Goal: Check status: Verify the current state of an ongoing process or item

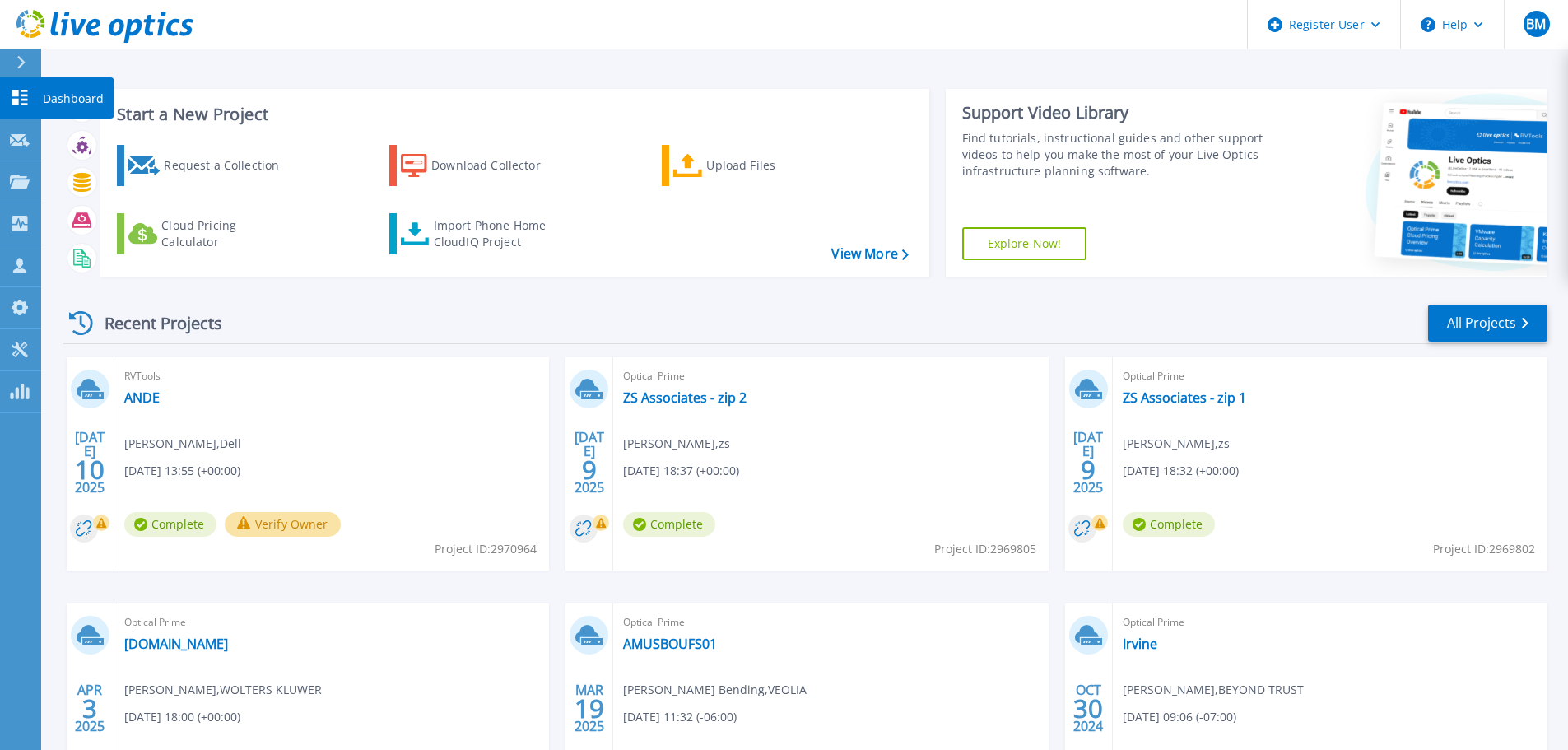
click at [13, 93] on icon at bounding box center [20, 97] width 16 height 16
click at [22, 181] on icon at bounding box center [19, 181] width 19 height 14
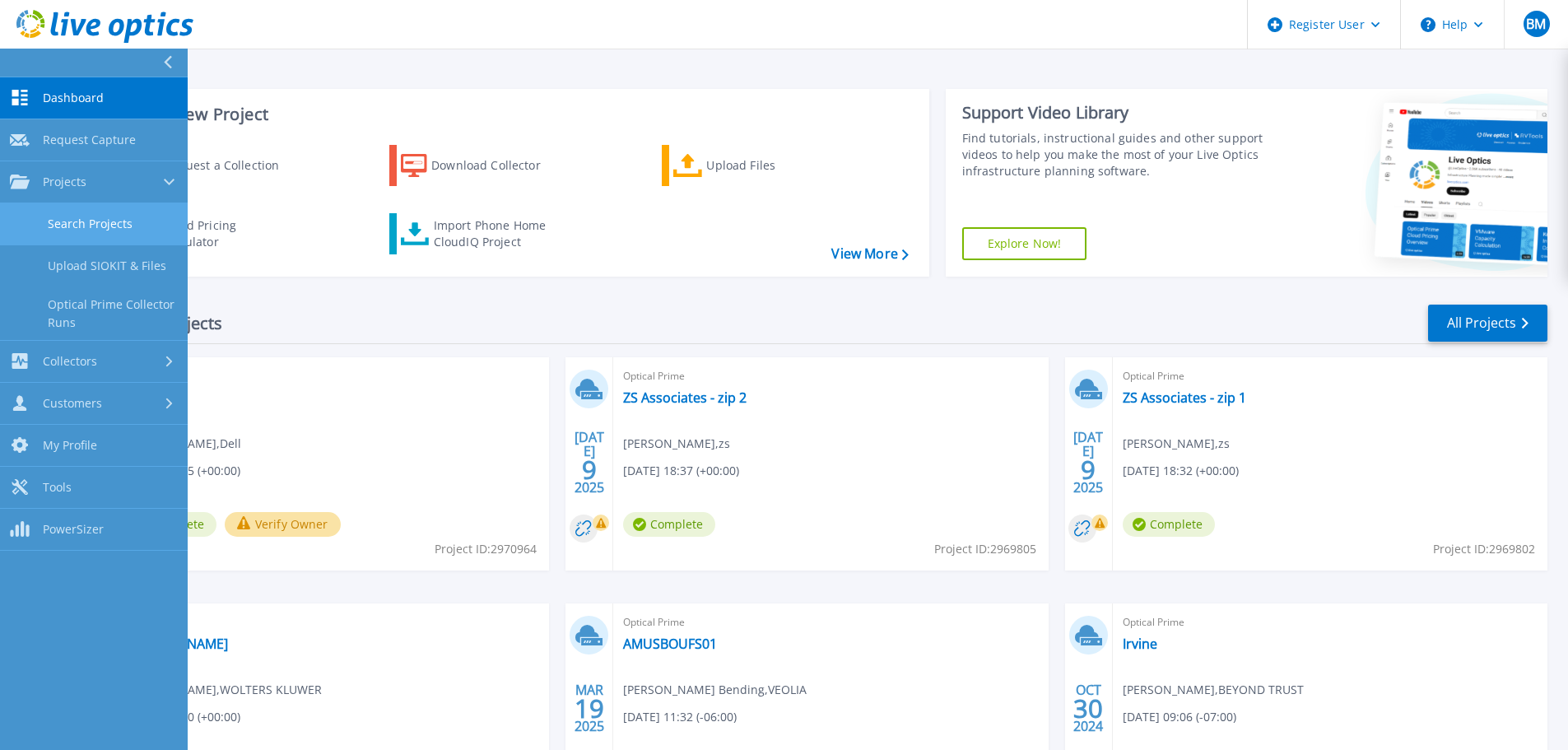
click at [124, 216] on link "Search Projects" at bounding box center [94, 224] width 188 height 42
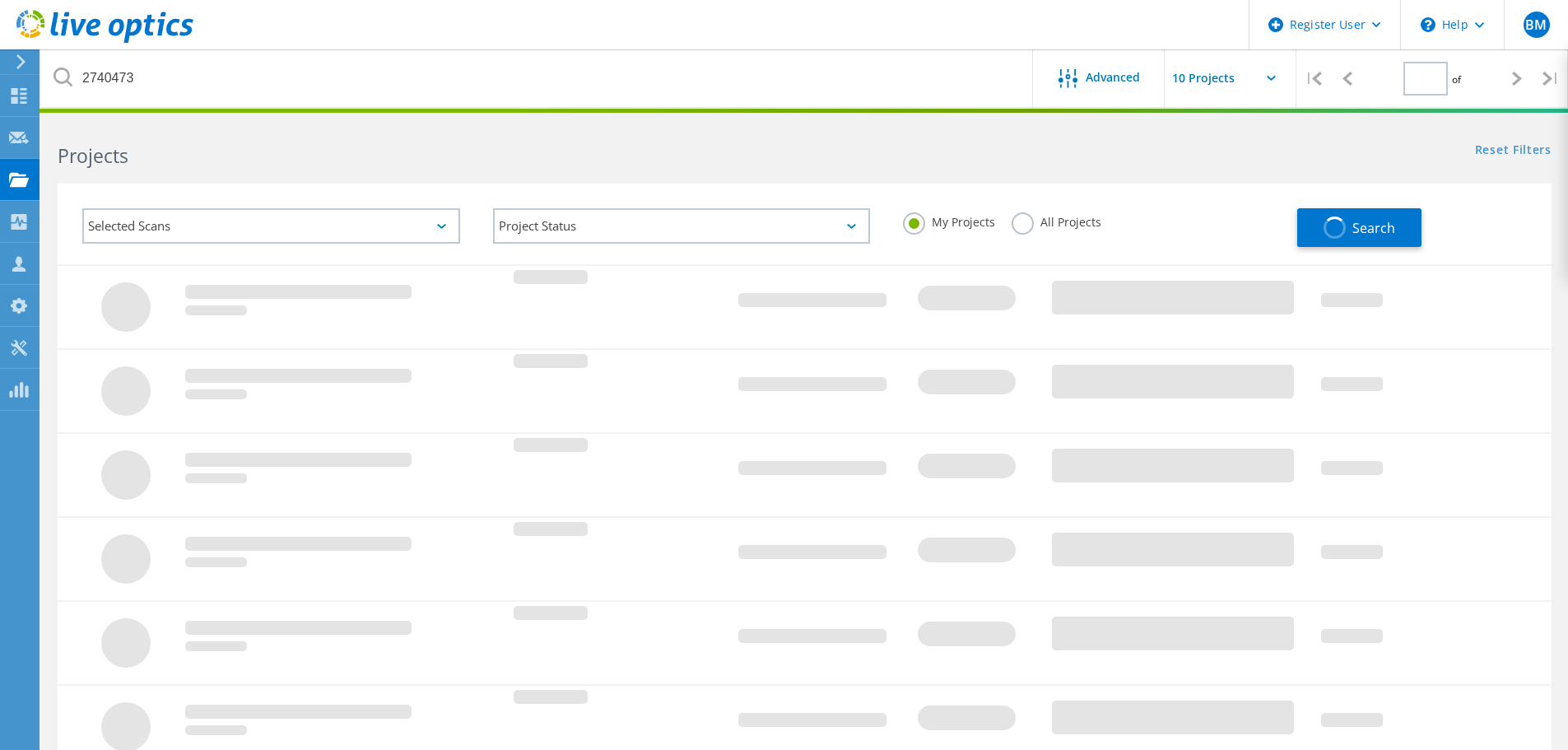
type input "1"
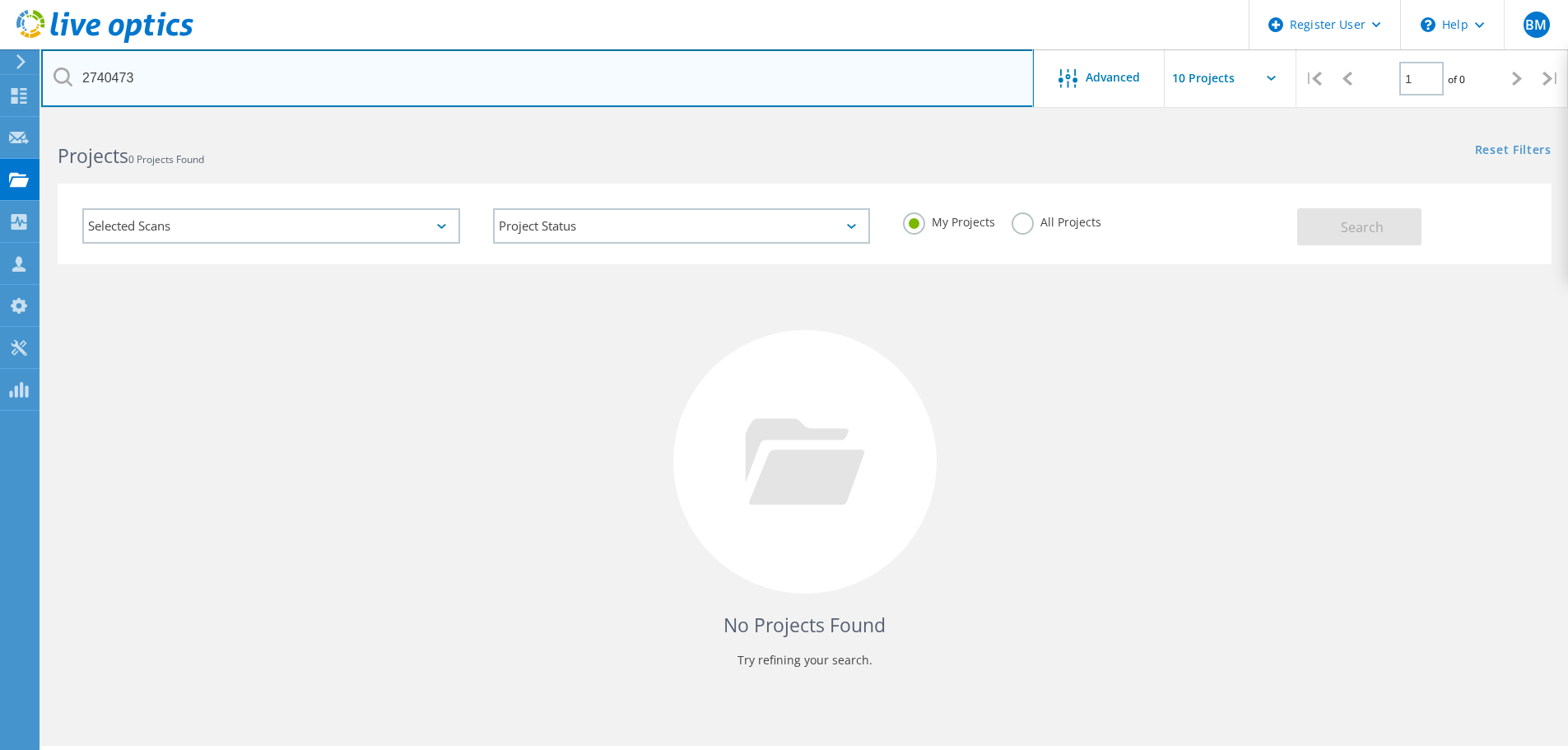
drag, startPoint x: 237, startPoint y: 67, endPoint x: -282, endPoint y: 43, distance: 519.6
click at [0, 43] on html "Register User \n Help Explore Helpful Articles Contact Support BM Dell User [PE…" at bounding box center [784, 397] width 1568 height 795
paste input "969390"
type input "2969390"
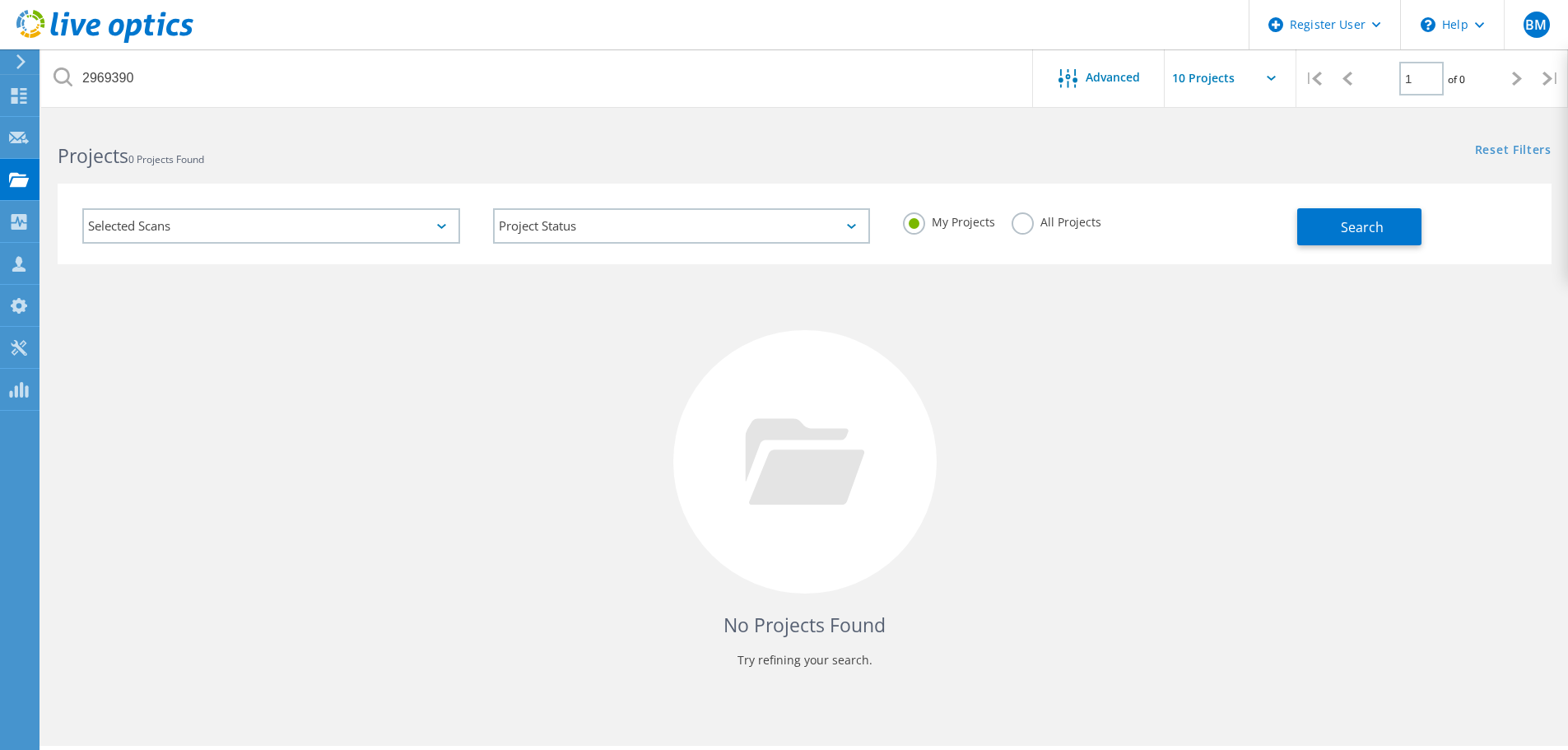
drag, startPoint x: 1026, startPoint y: 228, endPoint x: 1063, endPoint y: 228, distance: 37.0
click at [1026, 228] on label "All Projects" at bounding box center [1056, 220] width 89 height 16
click at [0, 0] on input "All Projects" at bounding box center [0, 0] width 0 height 0
click at [1355, 232] on span "Search" at bounding box center [1363, 227] width 42 height 18
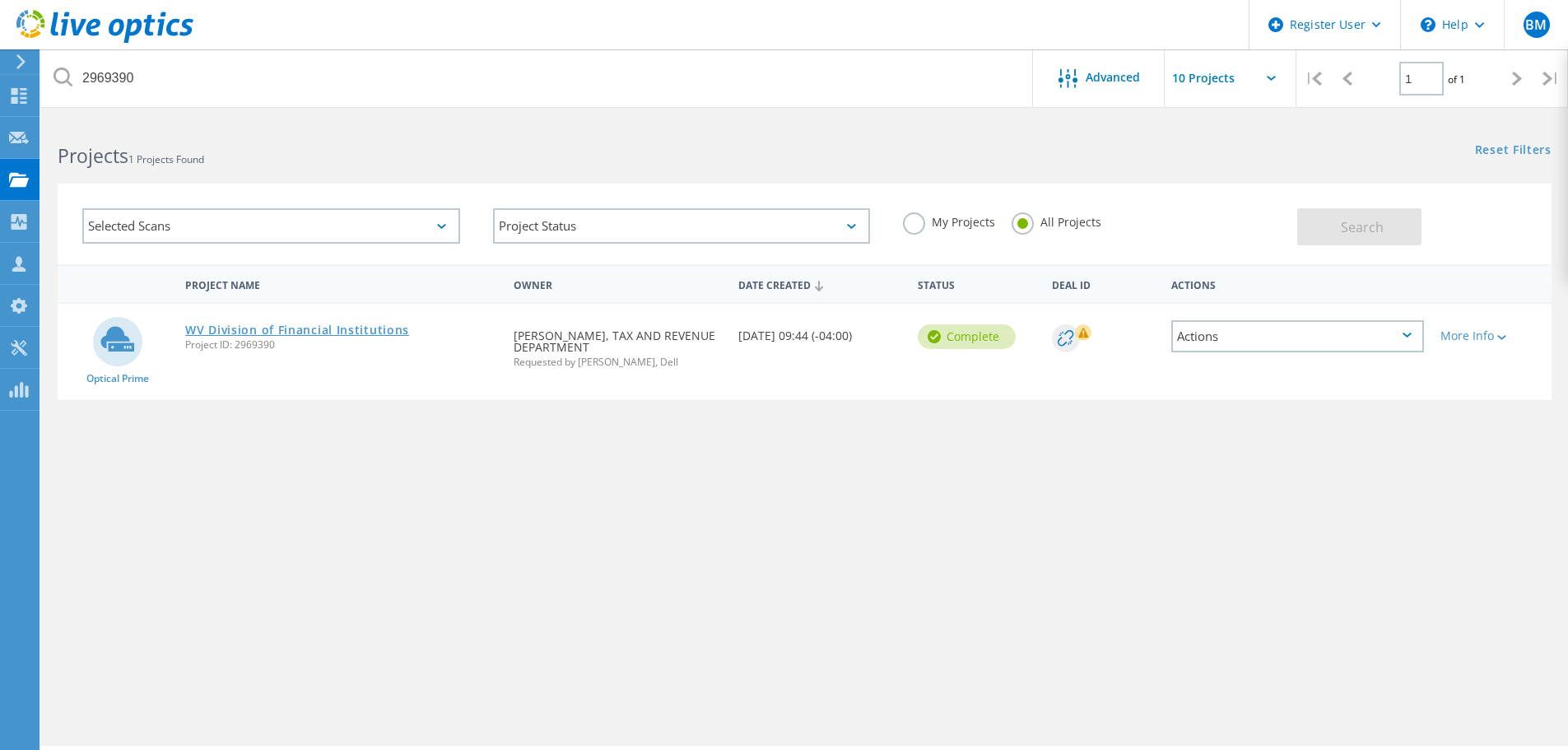
click at [304, 336] on link "WV Division of Financial Institutions" at bounding box center [296, 330] width 224 height 11
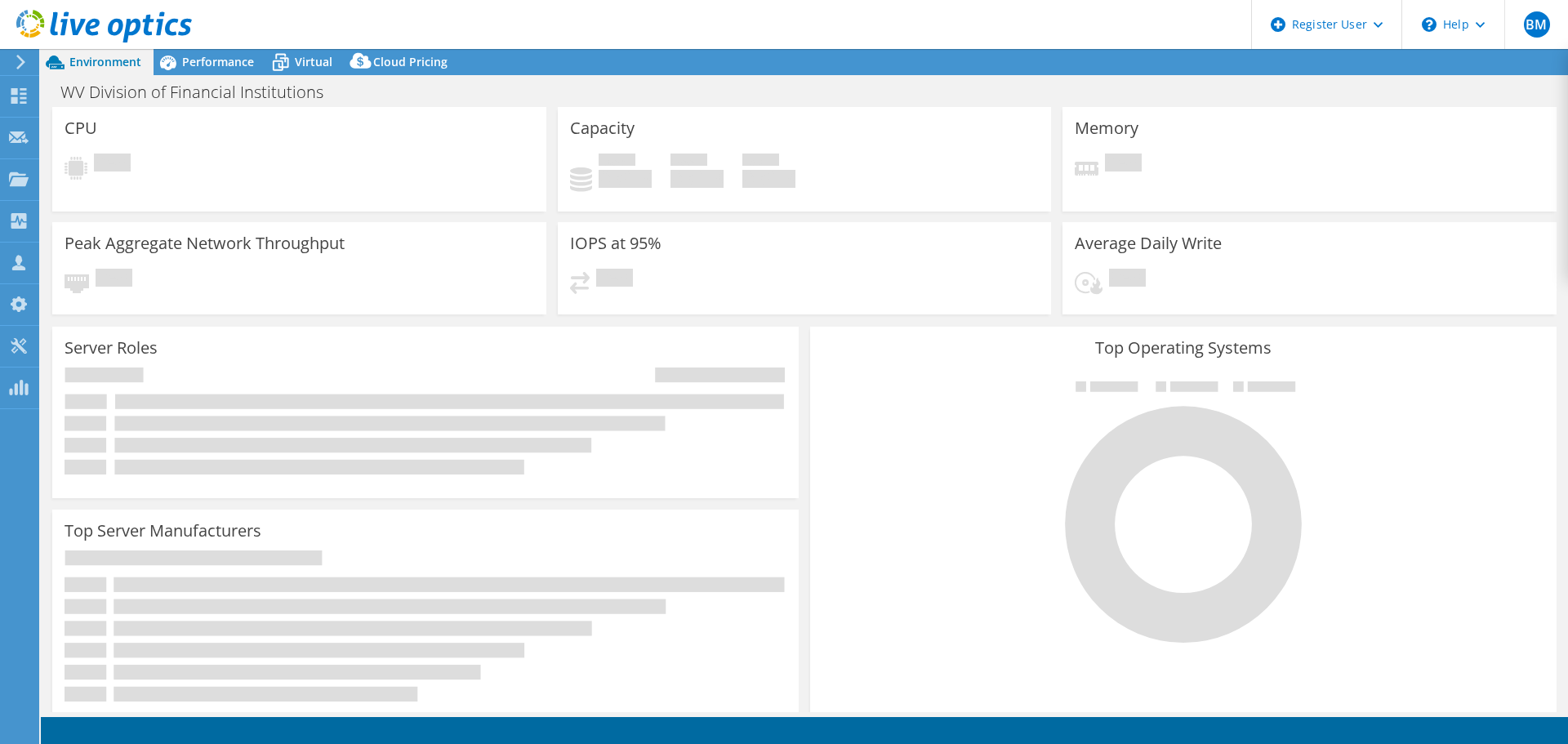
select select "USD"
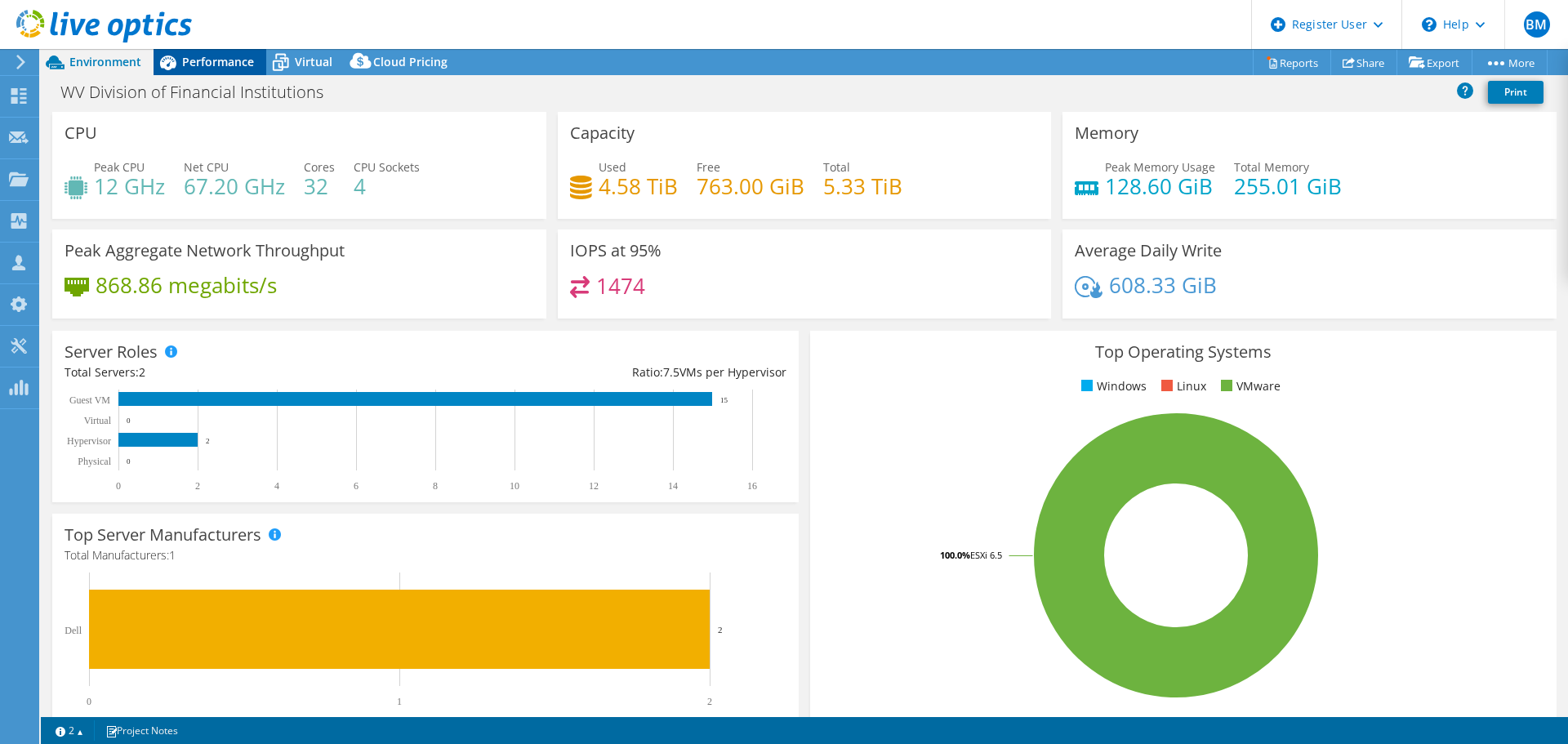
click at [205, 63] on span "Performance" at bounding box center [218, 61] width 72 height 16
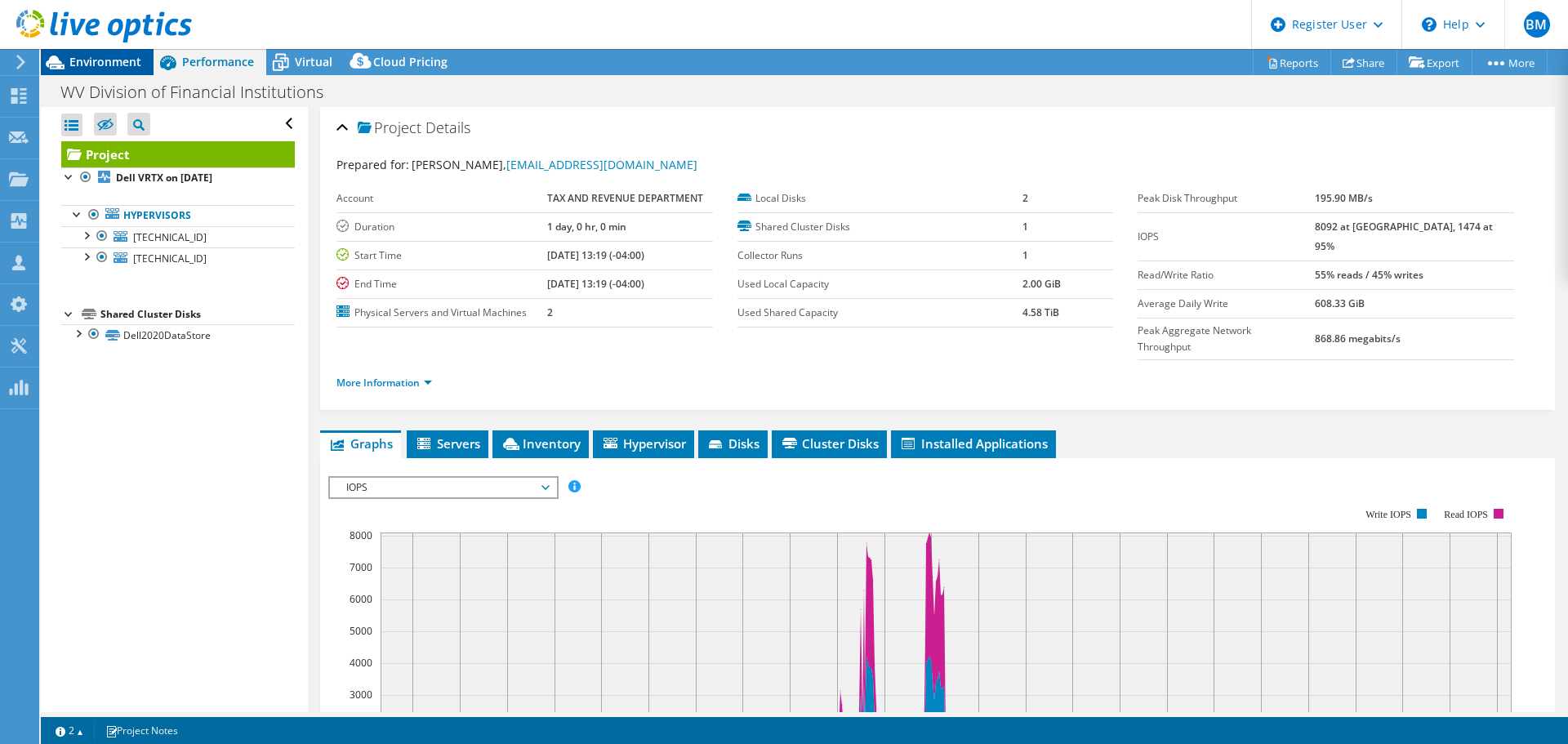
click at [80, 65] on span "Environment" at bounding box center [105, 61] width 72 height 16
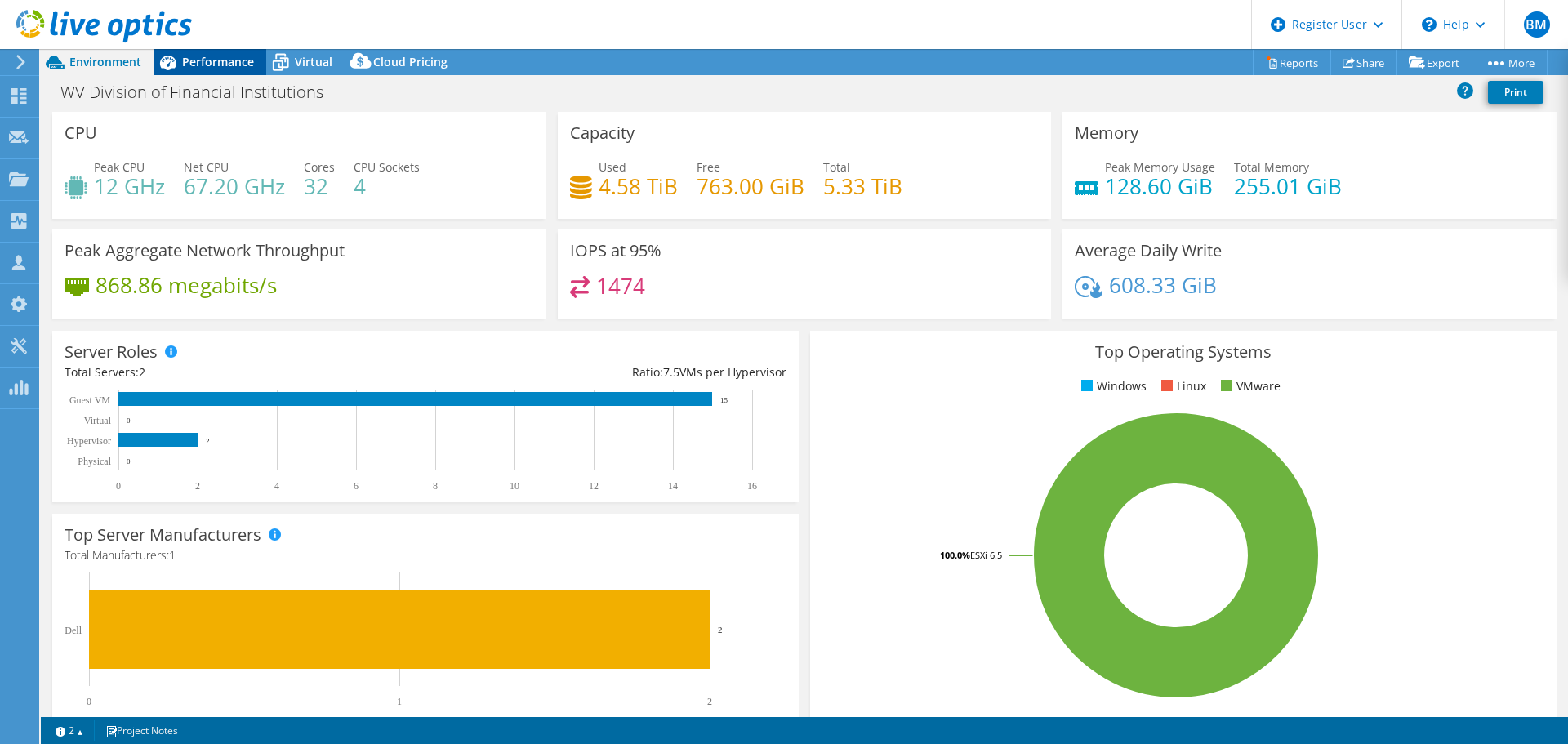
click at [216, 65] on span "Performance" at bounding box center [218, 61] width 72 height 16
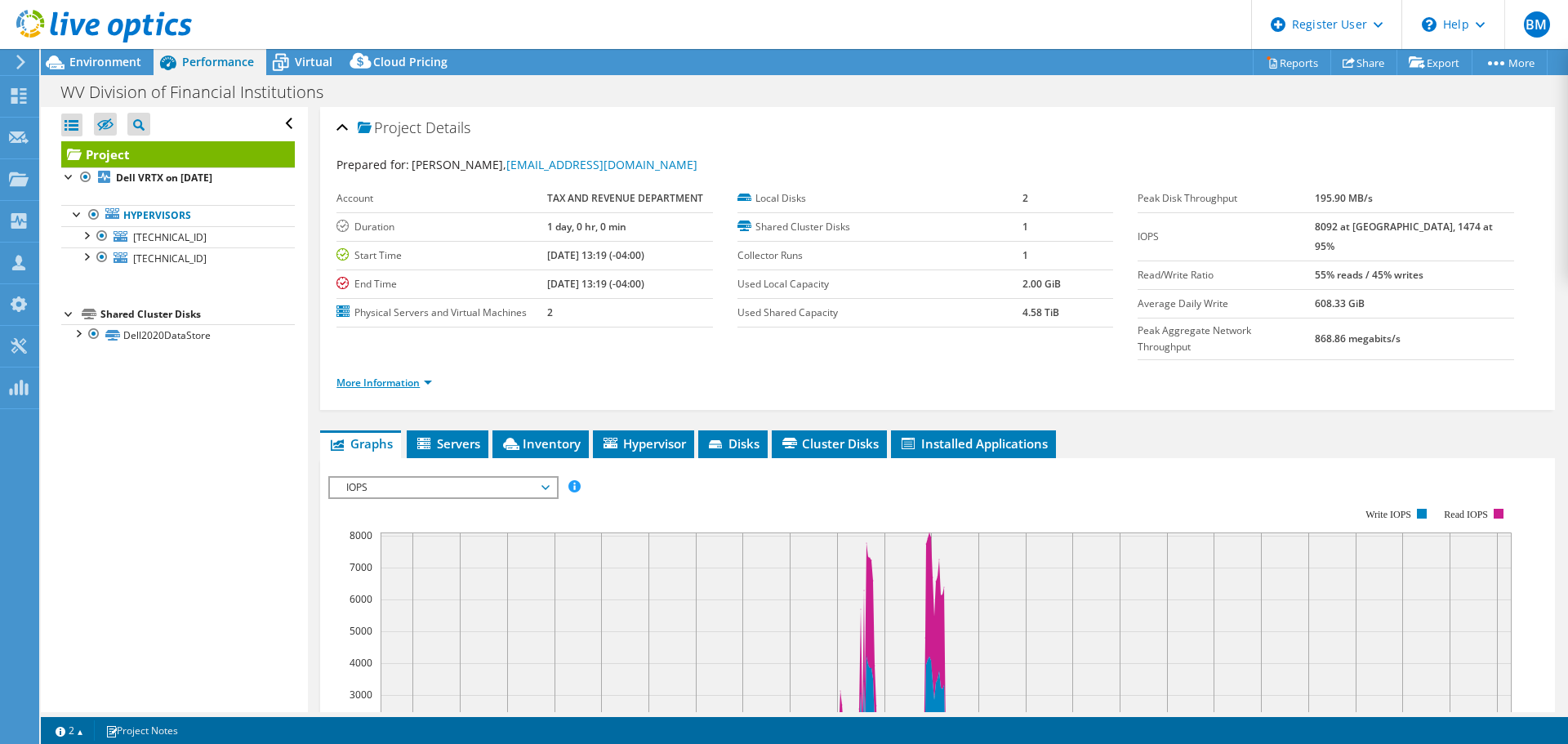
click at [416, 376] on link "More Information" at bounding box center [384, 383] width 96 height 14
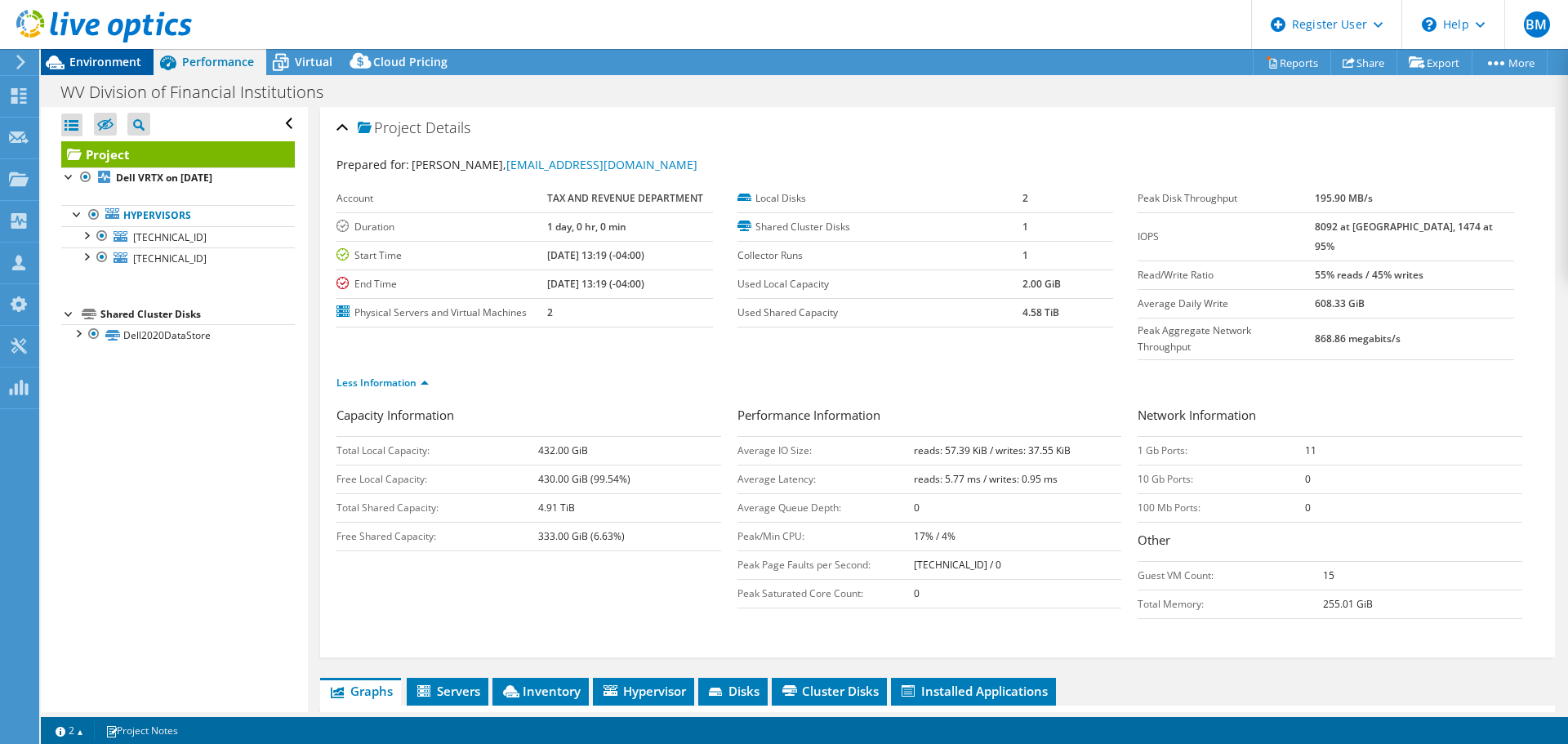
click at [108, 63] on span "Environment" at bounding box center [105, 61] width 72 height 16
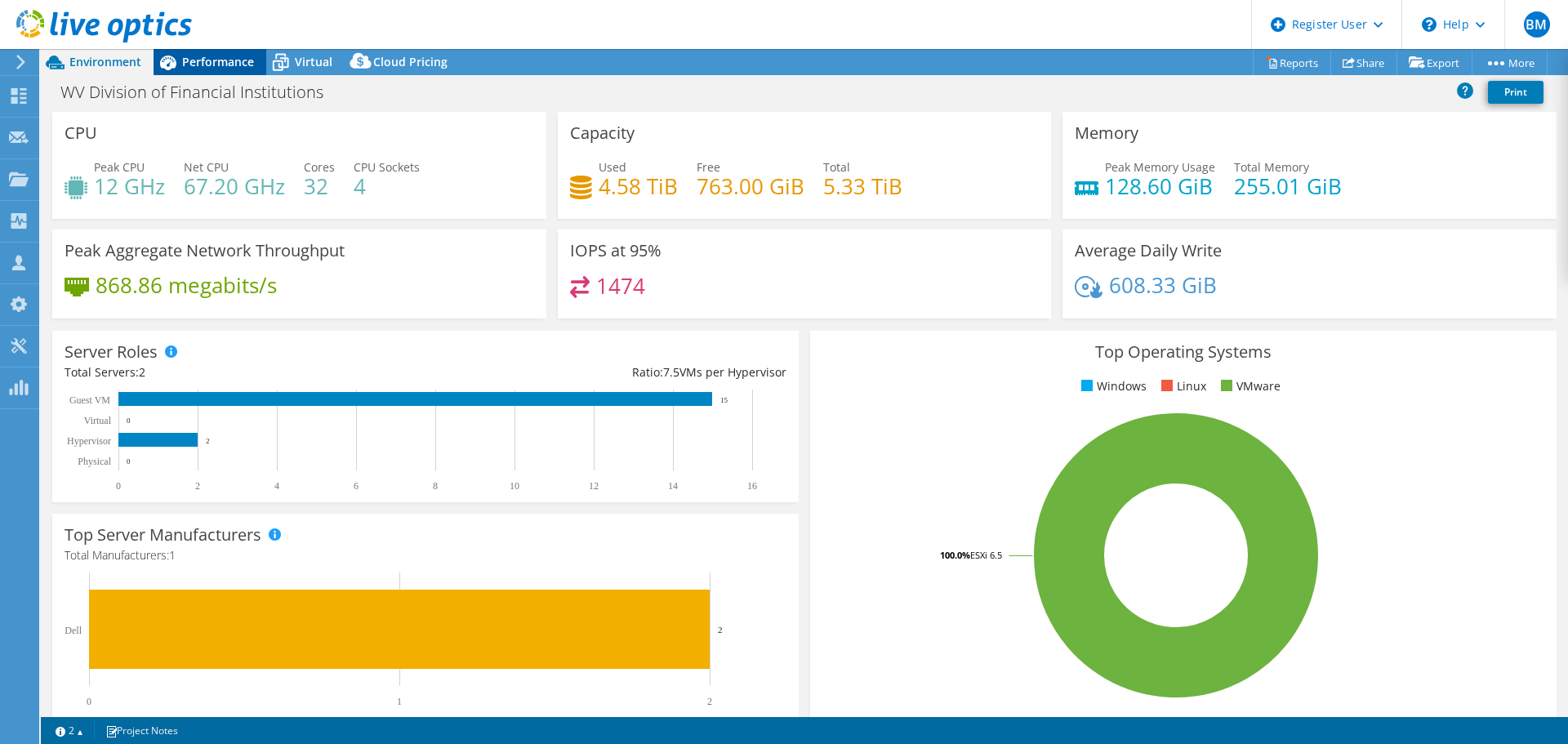
click at [207, 57] on span "Performance" at bounding box center [218, 61] width 72 height 16
